Goal: Task Accomplishment & Management: Manage account settings

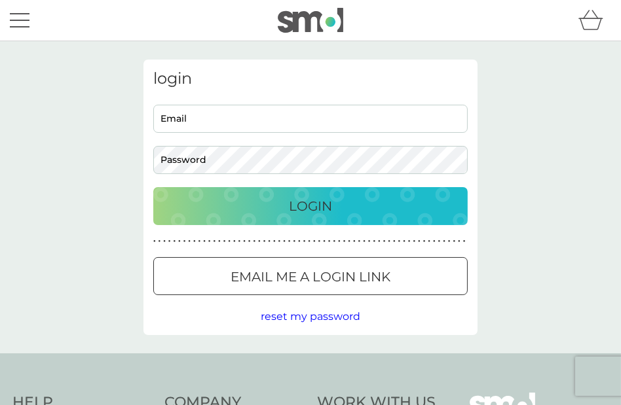
type input "elaineatkins56@hotmail.com"
click at [313, 206] on p "Login" at bounding box center [310, 206] width 43 height 21
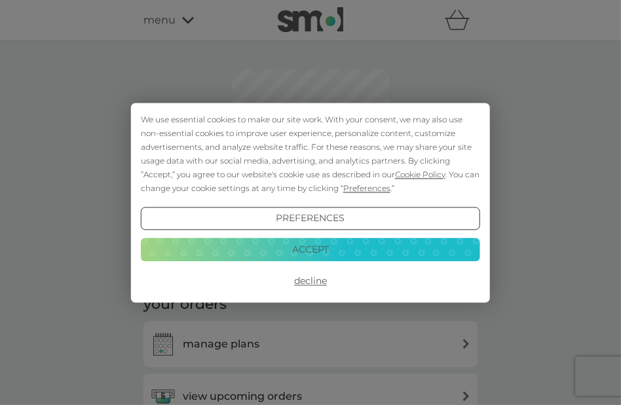
click at [309, 276] on button "Decline" at bounding box center [310, 282] width 339 height 24
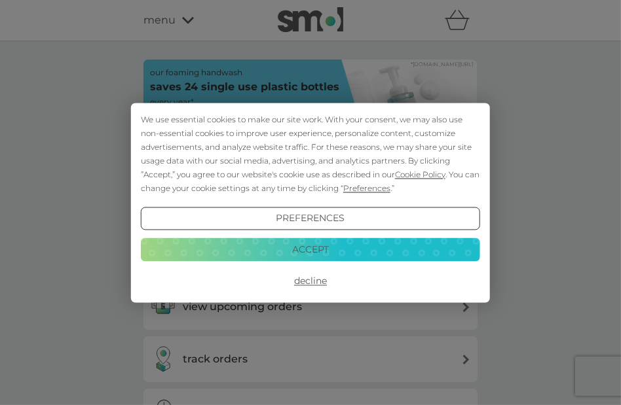
click at [314, 278] on button "Decline" at bounding box center [310, 282] width 339 height 24
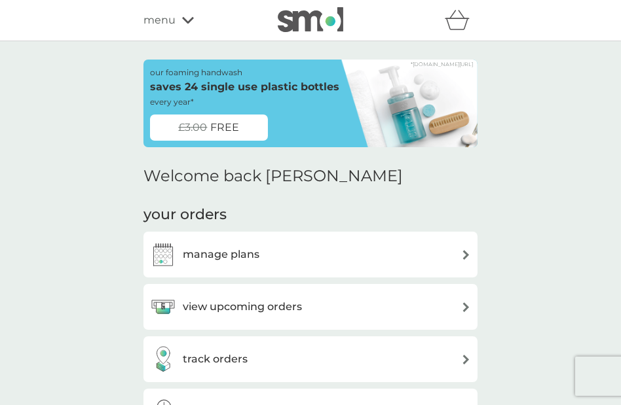
click at [236, 254] on h3 "manage plans" at bounding box center [221, 254] width 77 height 17
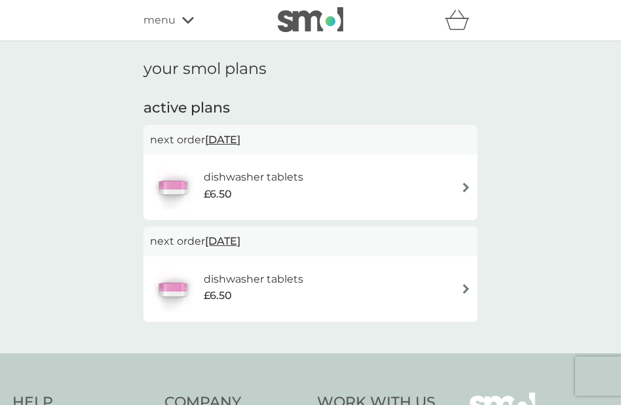
click at [237, 276] on h6 "dishwasher tablets" at bounding box center [254, 279] width 100 height 17
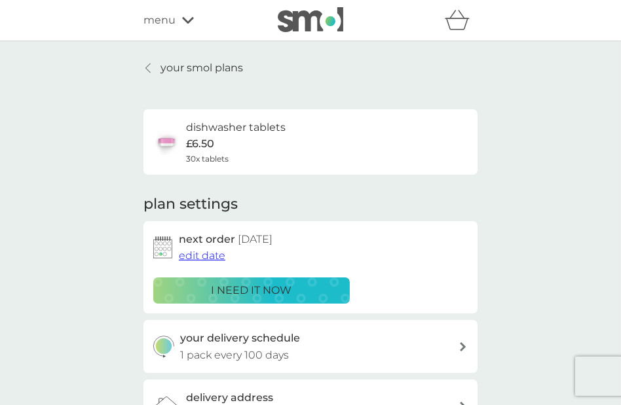
click at [148, 69] on icon at bounding box center [147, 68] width 5 height 10
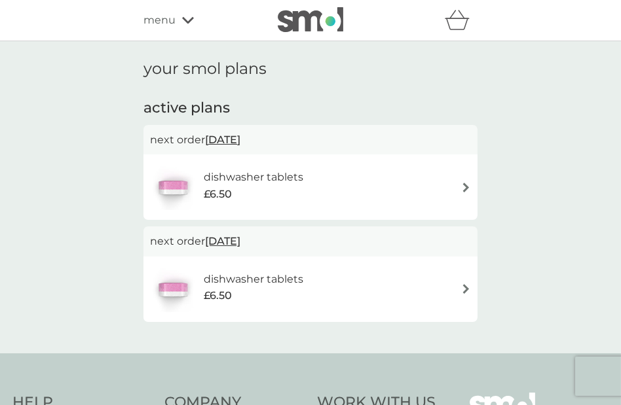
click at [231, 180] on h6 "dishwasher tablets" at bounding box center [254, 177] width 100 height 17
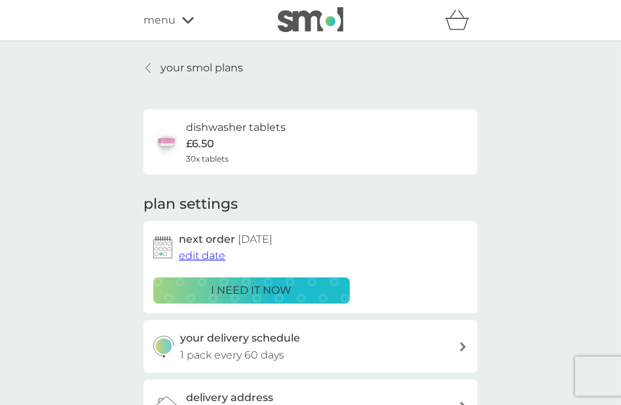
click at [204, 137] on p "£6.50" at bounding box center [200, 144] width 28 height 17
click at [460, 345] on icon at bounding box center [463, 346] width 7 height 9
select select "63"
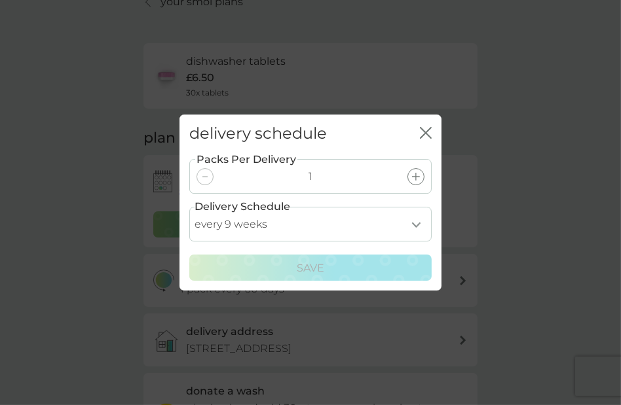
scroll to position [65, 0]
click at [425, 127] on icon "close" at bounding box center [426, 133] width 12 height 12
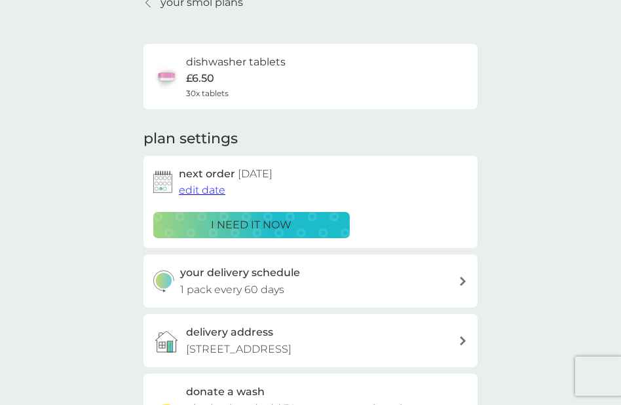
scroll to position [0, 0]
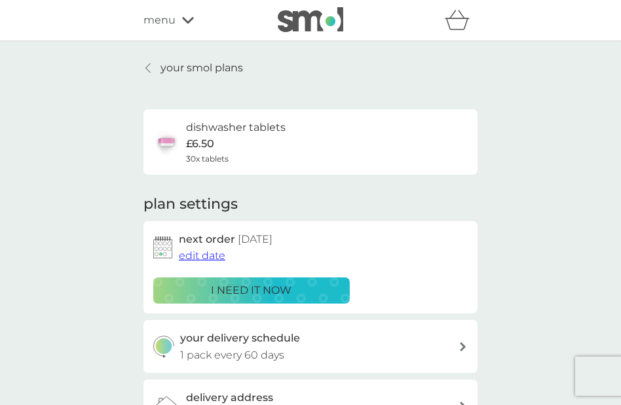
click at [185, 20] on icon at bounding box center [188, 20] width 12 height 7
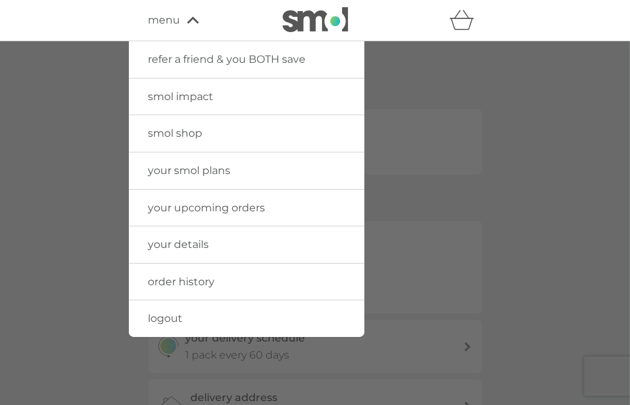
click at [198, 282] on span "order history" at bounding box center [182, 282] width 67 height 12
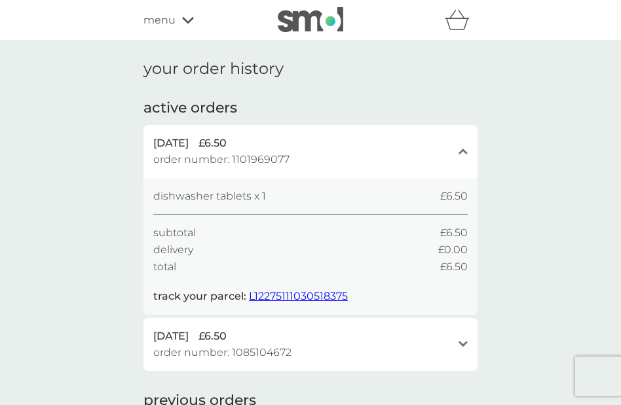
click at [464, 152] on icon "close" at bounding box center [462, 151] width 9 height 7
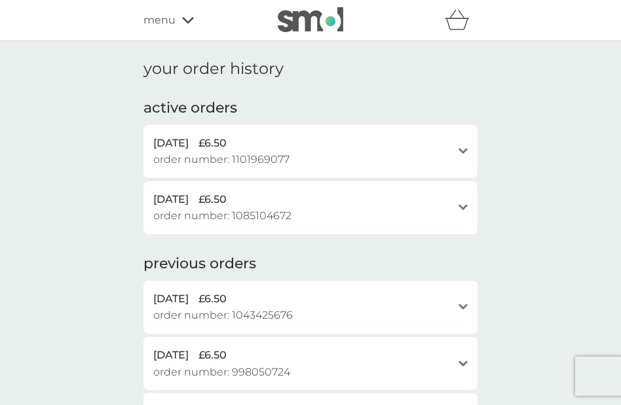
click at [464, 152] on icon at bounding box center [462, 151] width 9 height 6
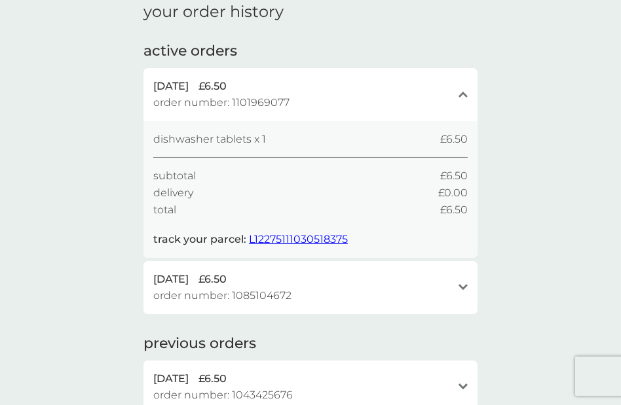
scroll to position [131, 0]
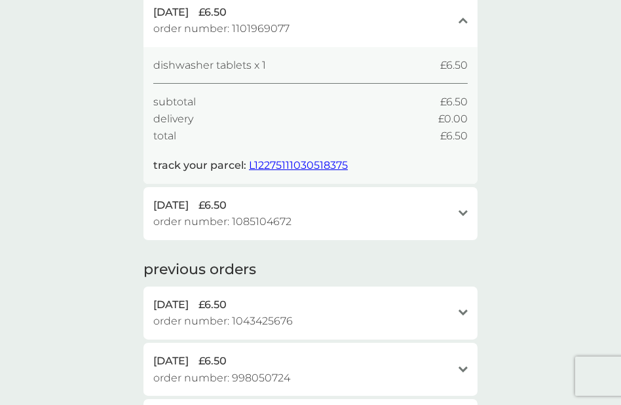
click at [298, 165] on span "L12275111030518375" at bounding box center [298, 165] width 99 height 12
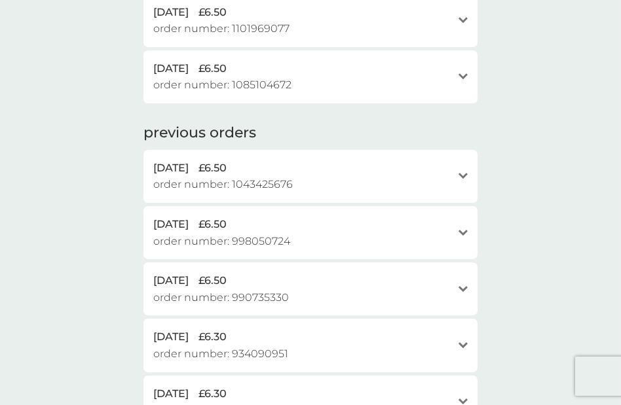
scroll to position [0, 0]
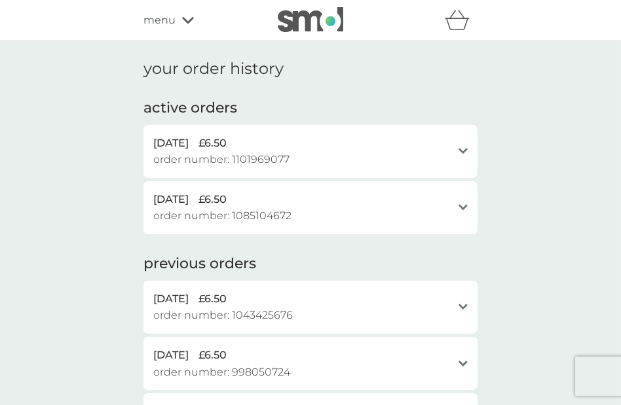
click at [211, 155] on span "order number: 1101969077" at bounding box center [221, 159] width 136 height 17
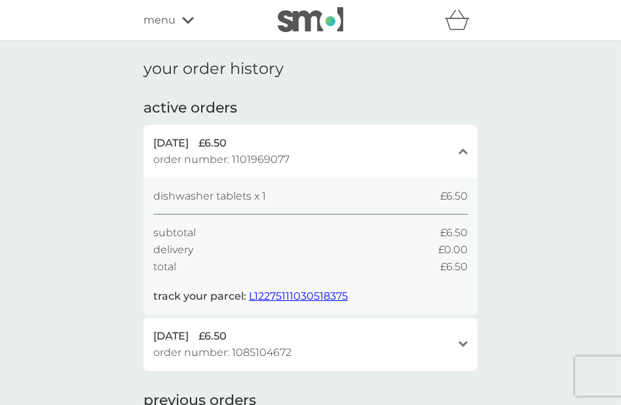
click at [188, 21] on icon at bounding box center [188, 20] width 12 height 7
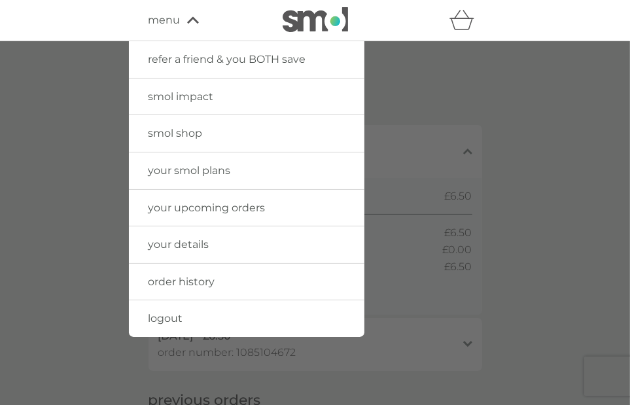
click at [173, 314] on span "logout" at bounding box center [166, 318] width 35 height 12
